Goal: Go to known website: Access a specific website the user already knows

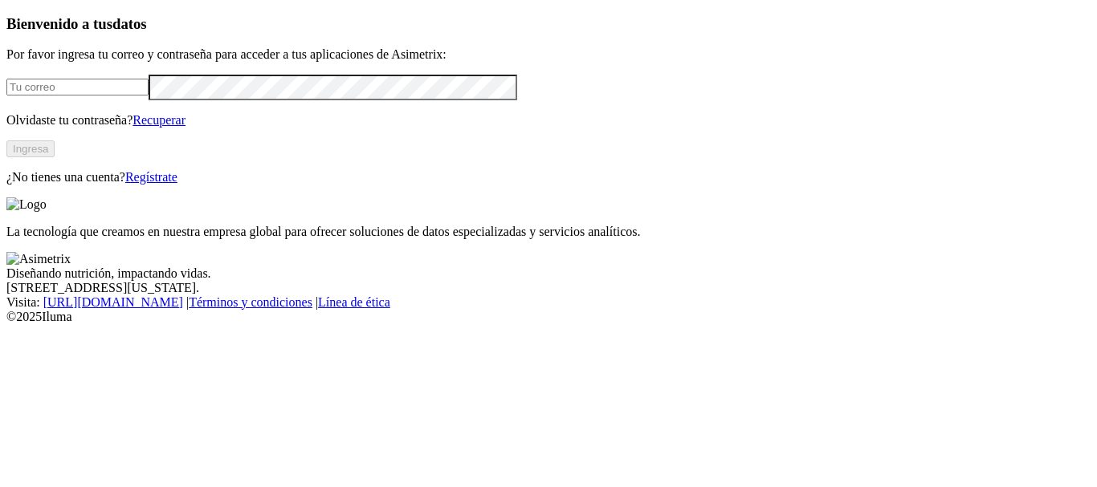
type input "[PERSON_NAME][EMAIL_ADDRESS][PERSON_NAME][DOMAIN_NAME]"
click at [55, 157] on button "Ingresa" at bounding box center [30, 149] width 48 height 17
